Goal: Task Accomplishment & Management: Use online tool/utility

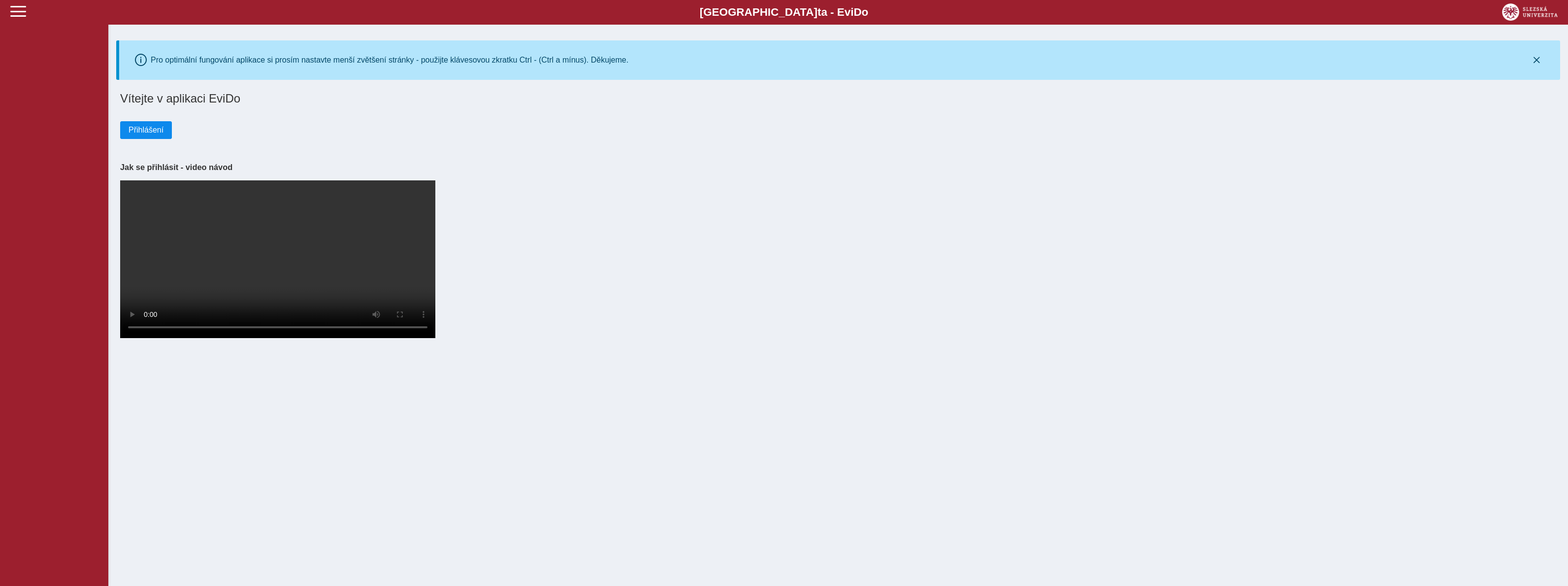
click at [146, 135] on button "Přihlášení" at bounding box center [146, 130] width 52 height 18
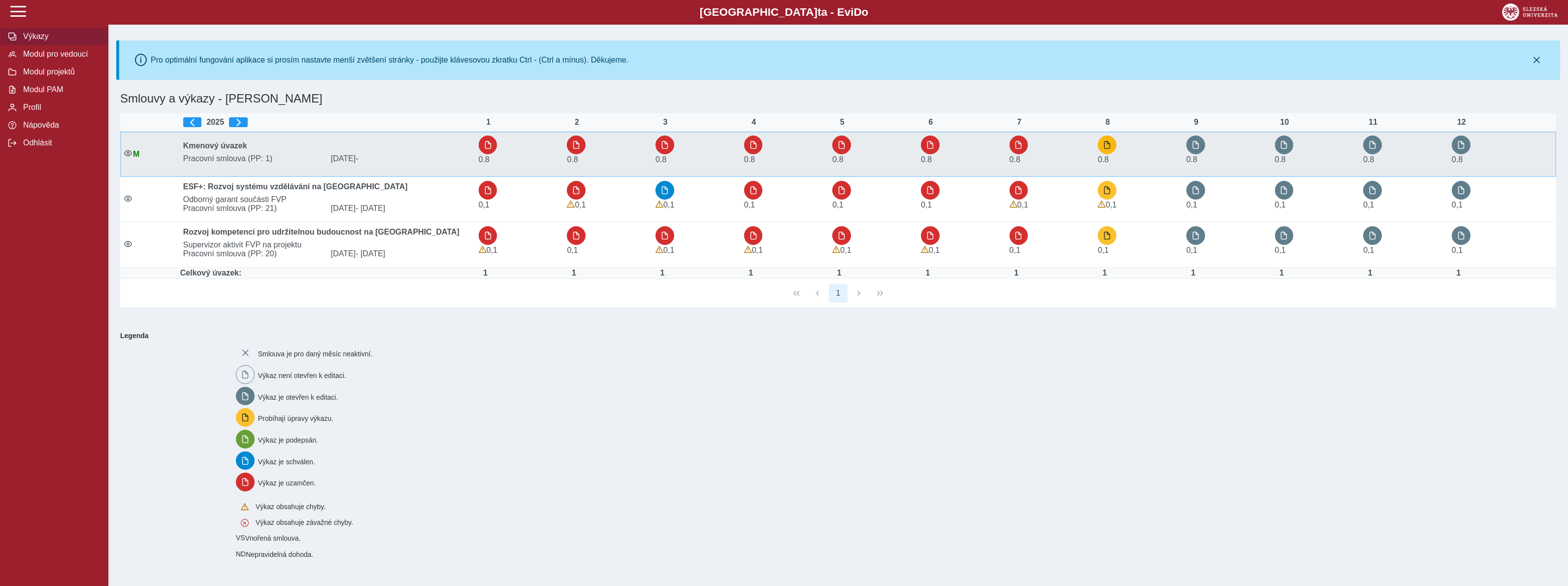
click at [1107, 146] on span "button" at bounding box center [1107, 145] width 8 height 8
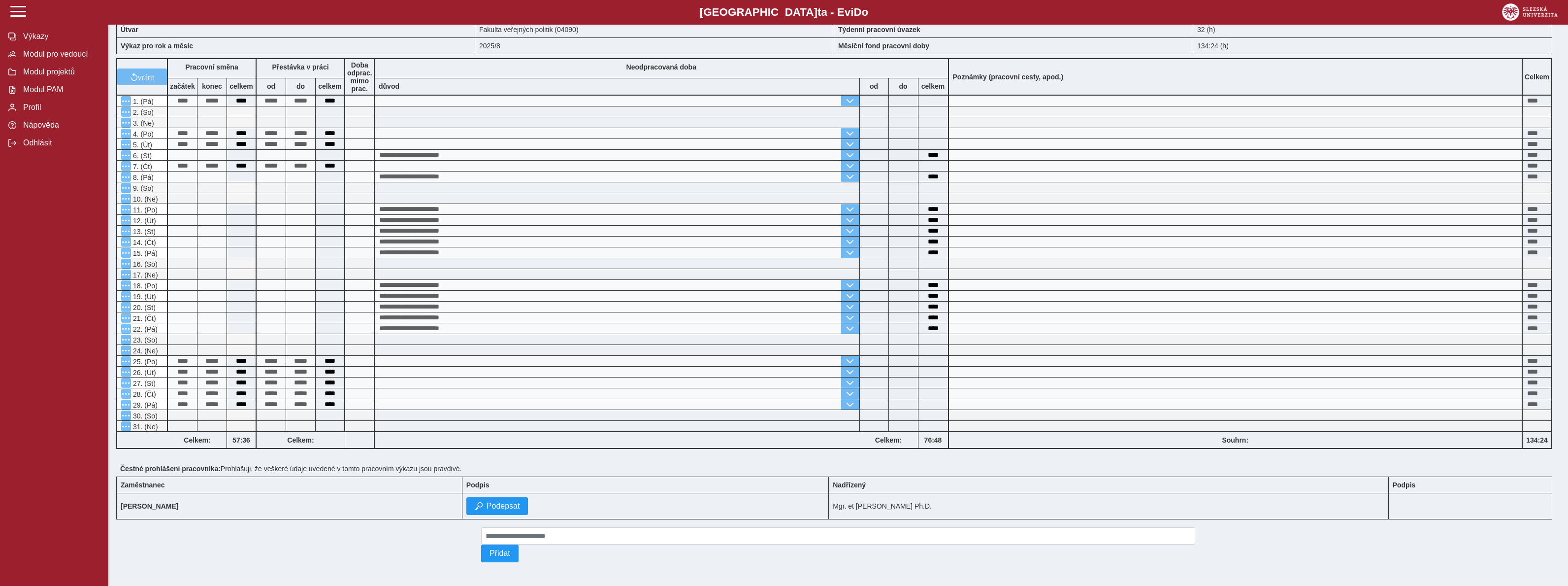
scroll to position [123, 0]
click at [486, 510] on span "Podepsat" at bounding box center [503, 506] width 33 height 9
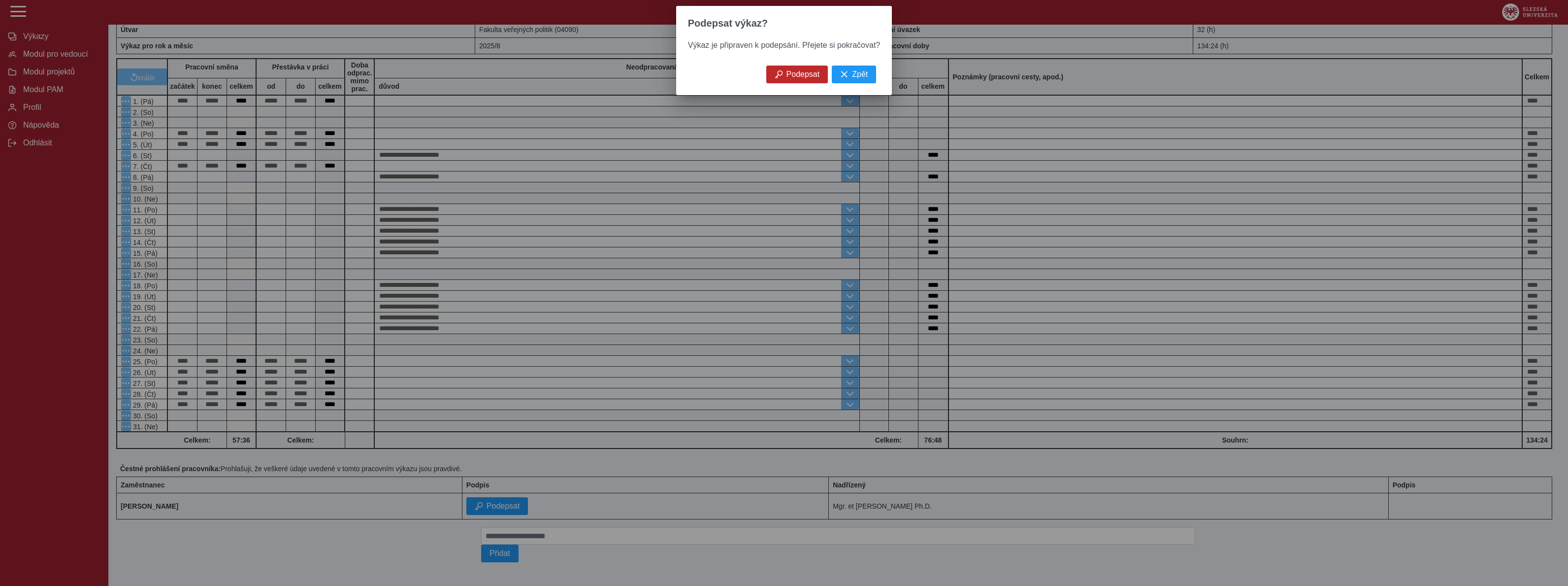
click at [795, 71] on span "Podepsat" at bounding box center [803, 74] width 33 height 9
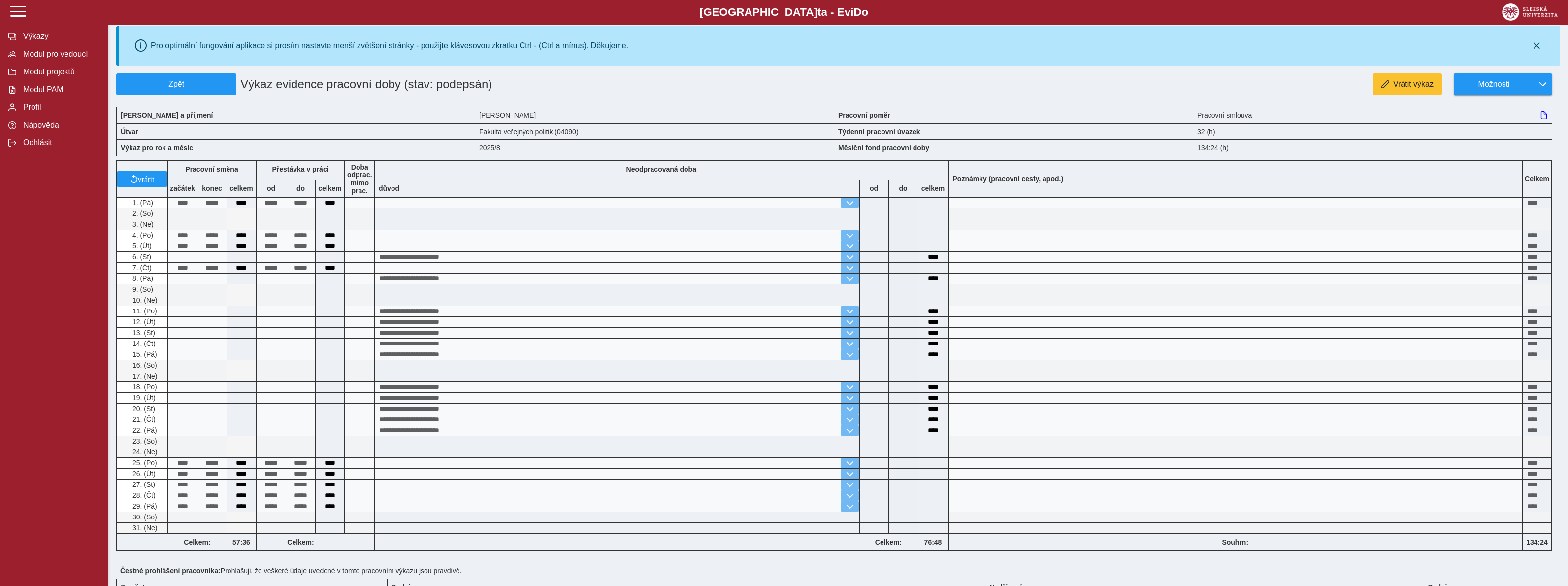
scroll to position [0, 0]
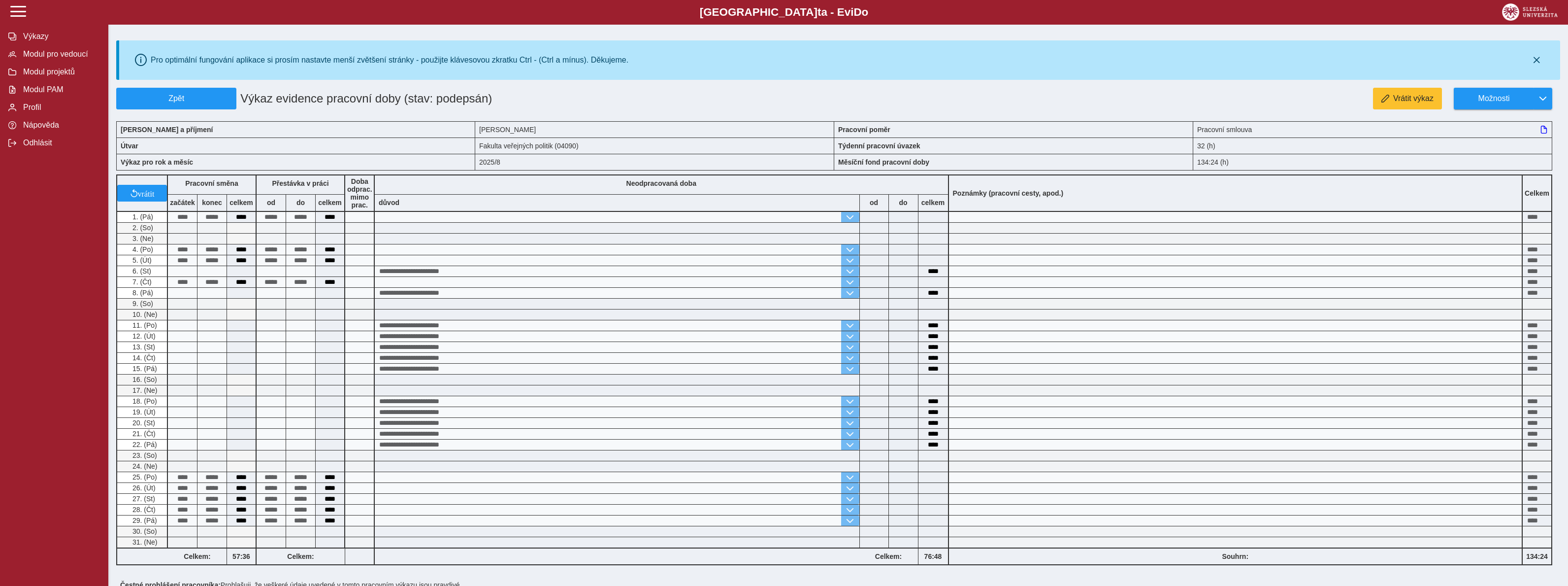
click at [674, 346] on span "**********" at bounding box center [617, 346] width 484 height 10
click at [201, 105] on button "Zpět" at bounding box center [176, 99] width 120 height 22
